Goal: Navigation & Orientation: Understand site structure

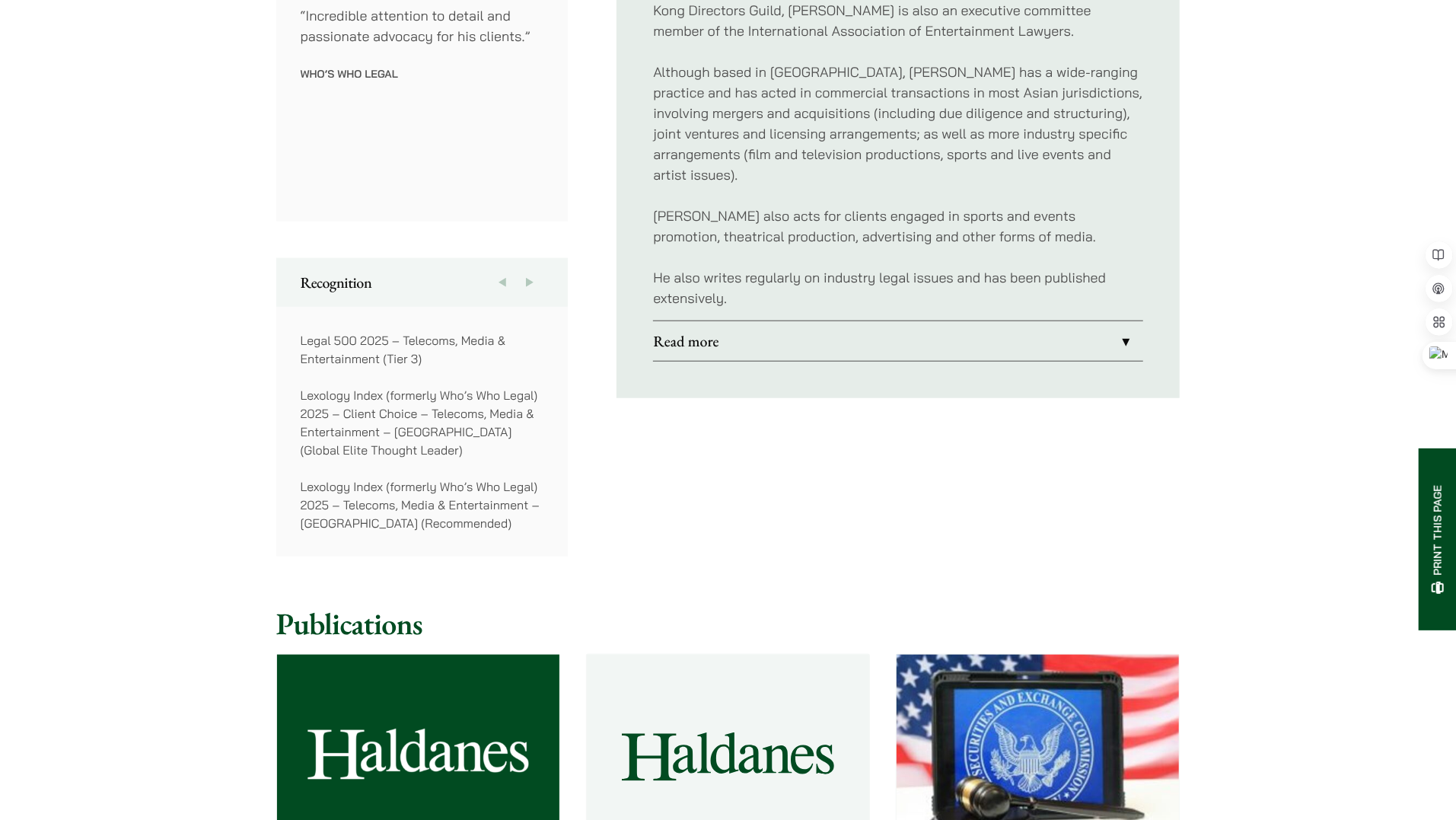
scroll to position [914, 0]
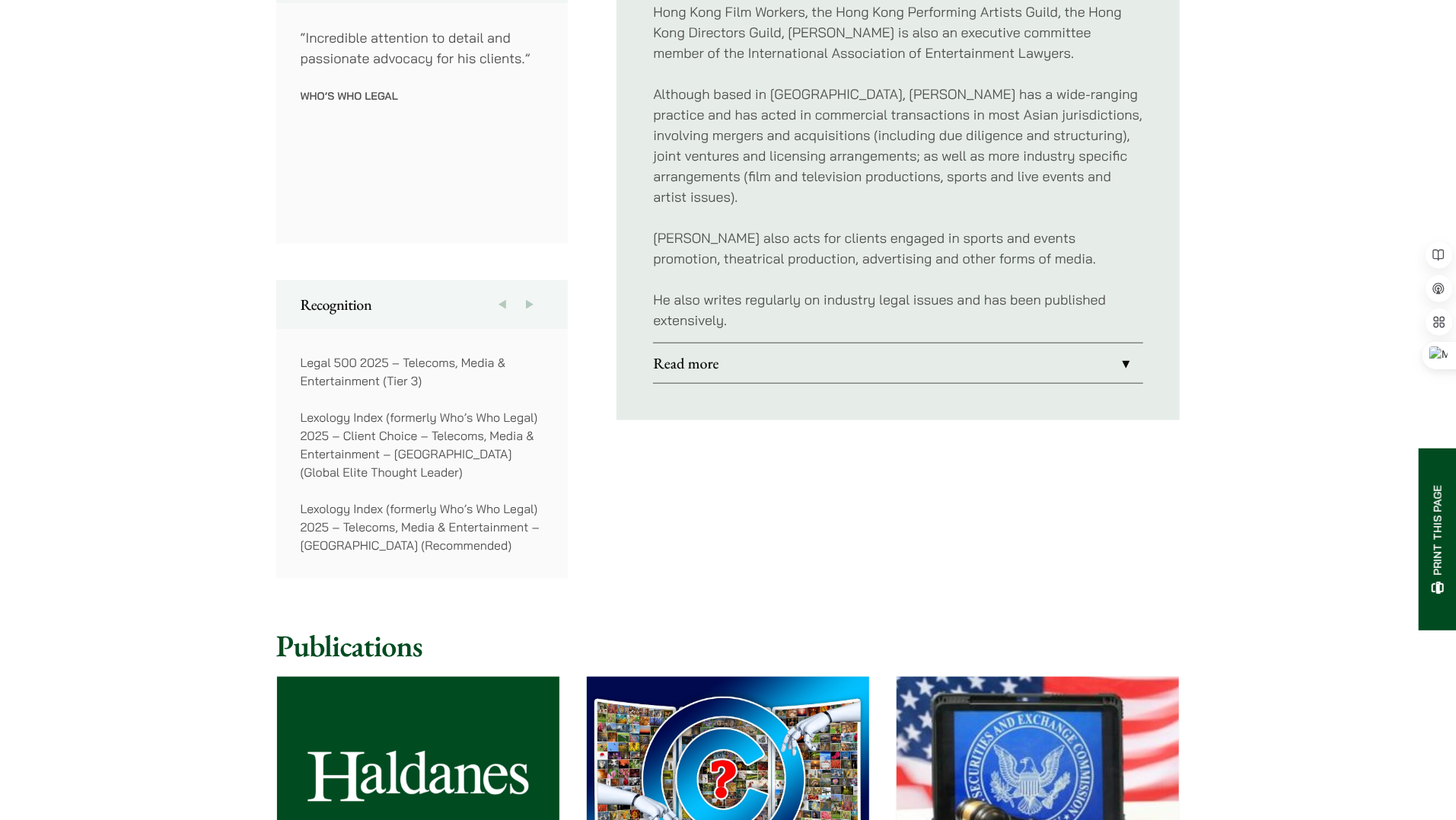
click at [689, 343] on link "Read more" at bounding box center [898, 363] width 490 height 39
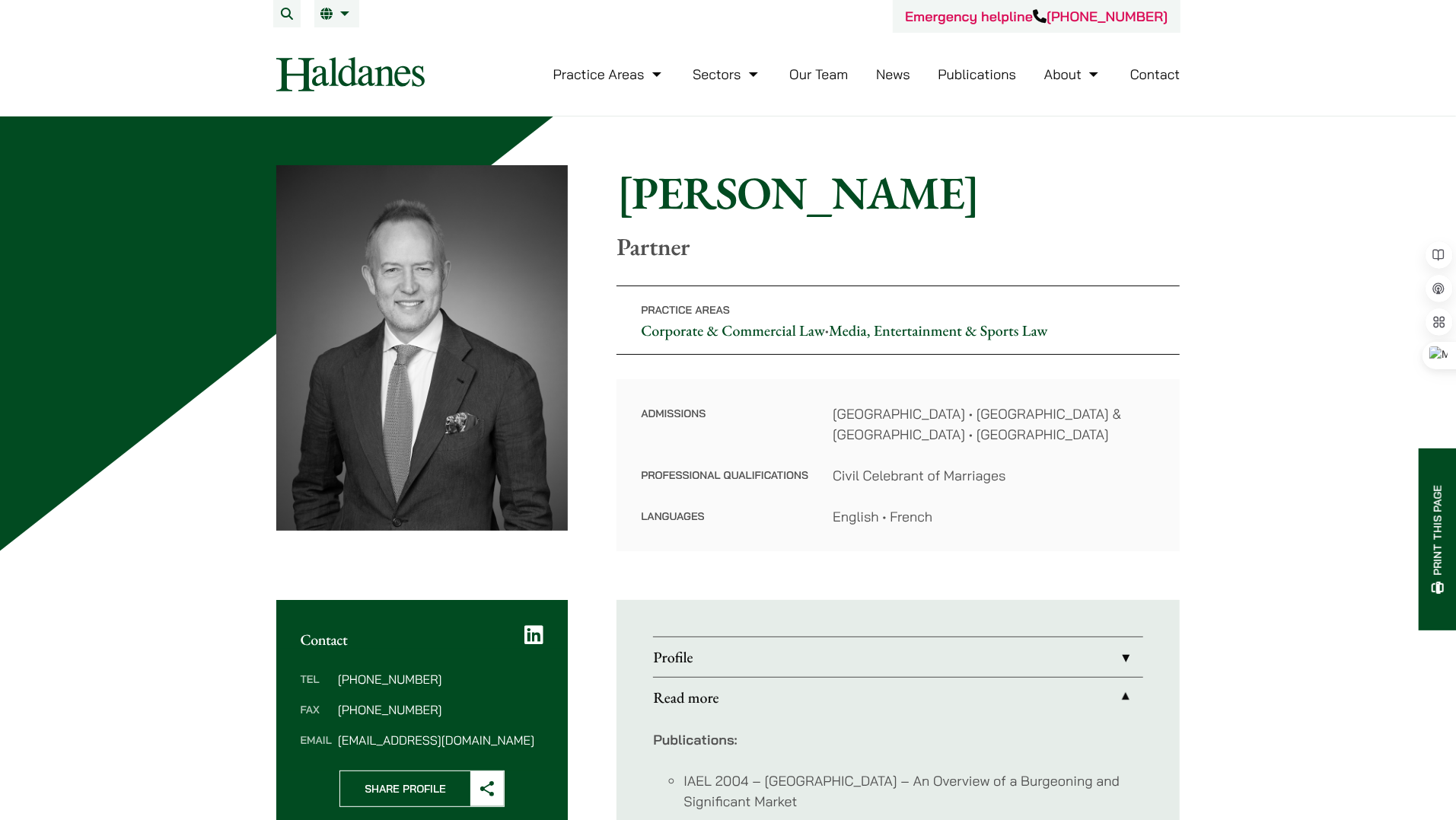
click at [815, 79] on link "Our Team" at bounding box center [818, 74] width 59 height 18
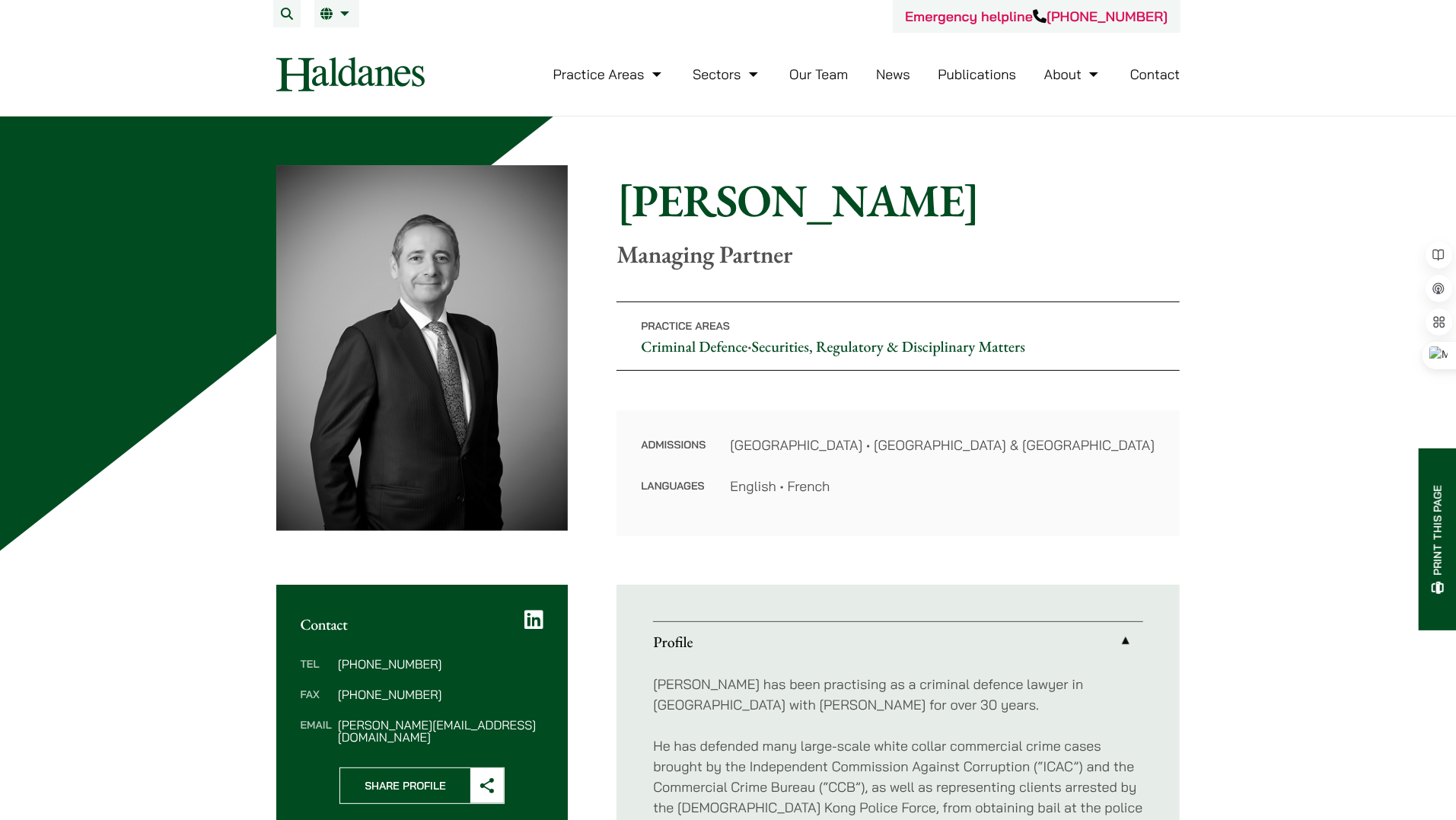
click at [369, 73] on img at bounding box center [351, 74] width 148 height 34
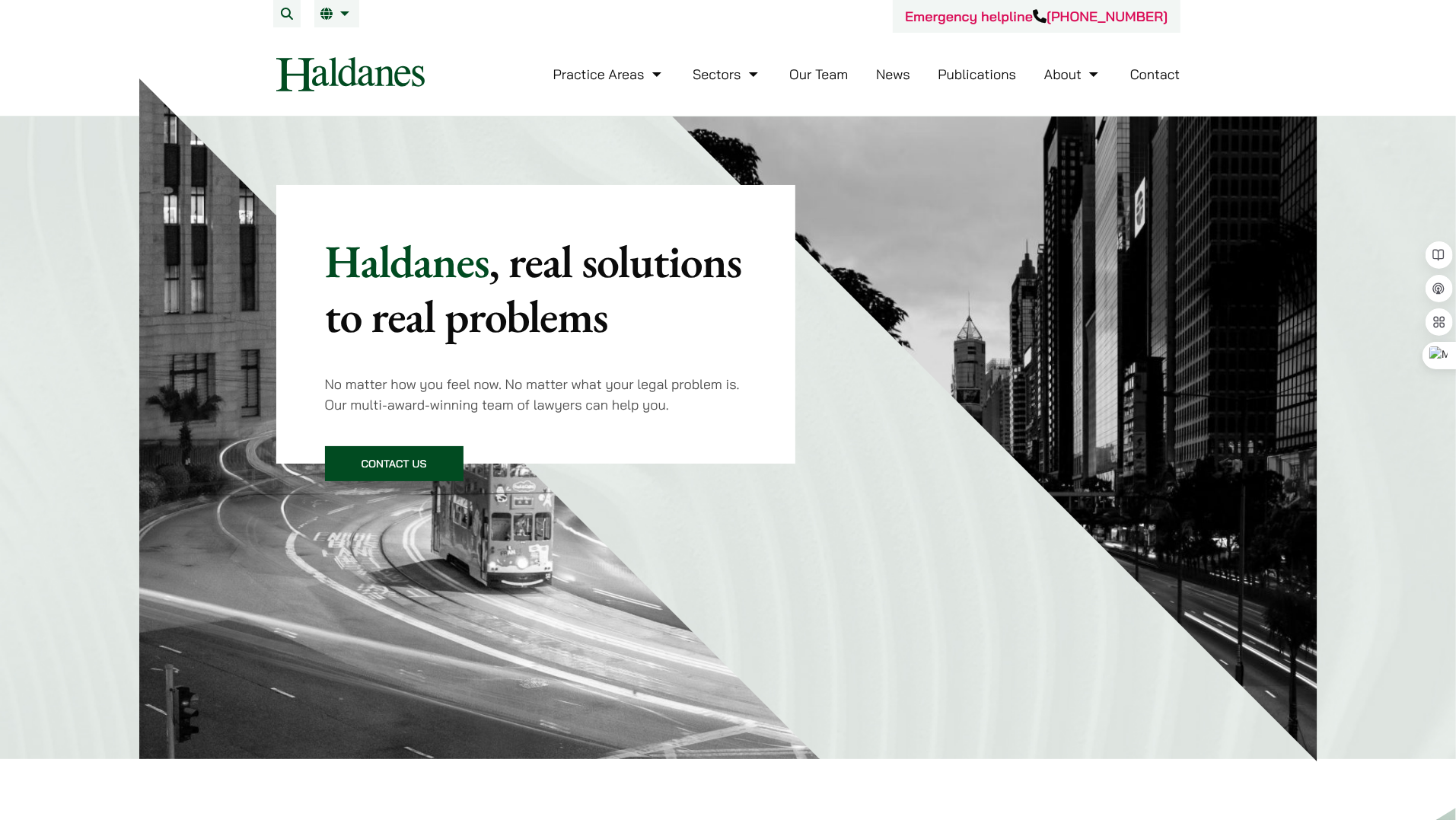
drag, startPoint x: 1424, startPoint y: 0, endPoint x: 1116, endPoint y: 107, distance: 326.1
click at [1116, 107] on nav "Practice Areas Antitrust and Competition Law Civil Litigation & Dispute Resolut…" at bounding box center [729, 73] width 904 height 83
